Goal: Information Seeking & Learning: Learn about a topic

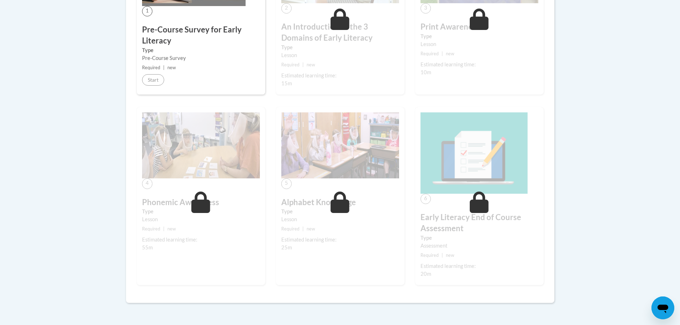
scroll to position [178, 0]
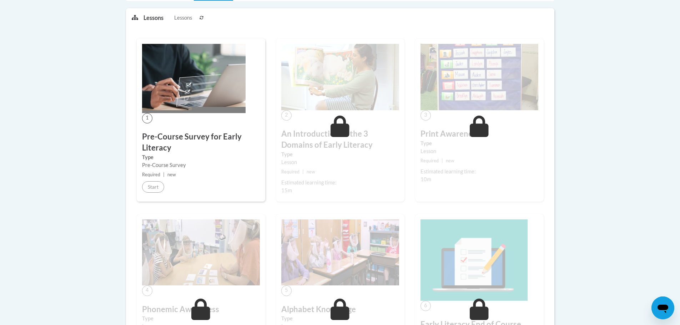
click at [169, 107] on img at bounding box center [194, 78] width 104 height 69
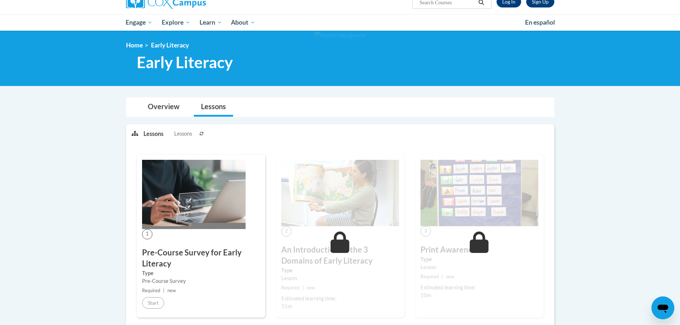
scroll to position [0, 0]
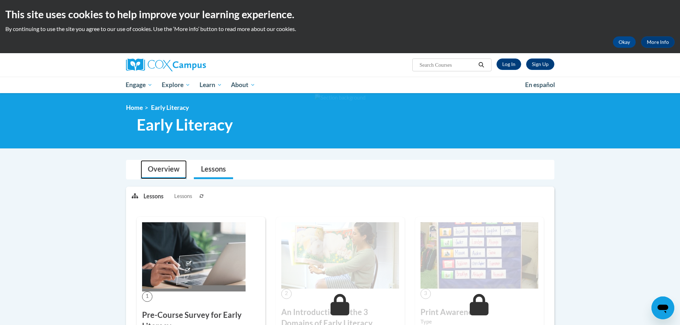
click at [169, 172] on link "Overview" at bounding box center [164, 169] width 46 height 19
